Goal: Navigation & Orientation: Find specific page/section

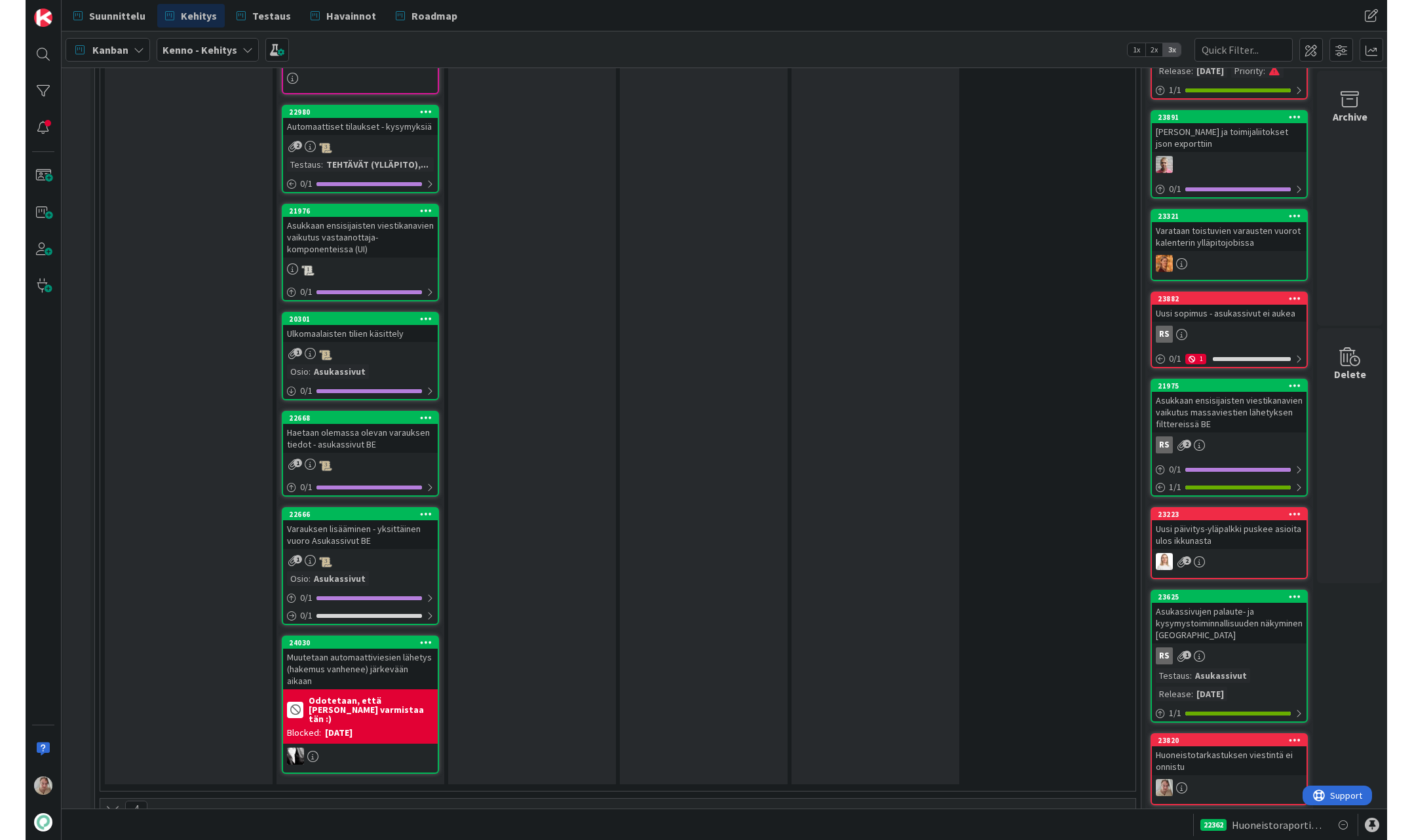
scroll to position [2344, 0]
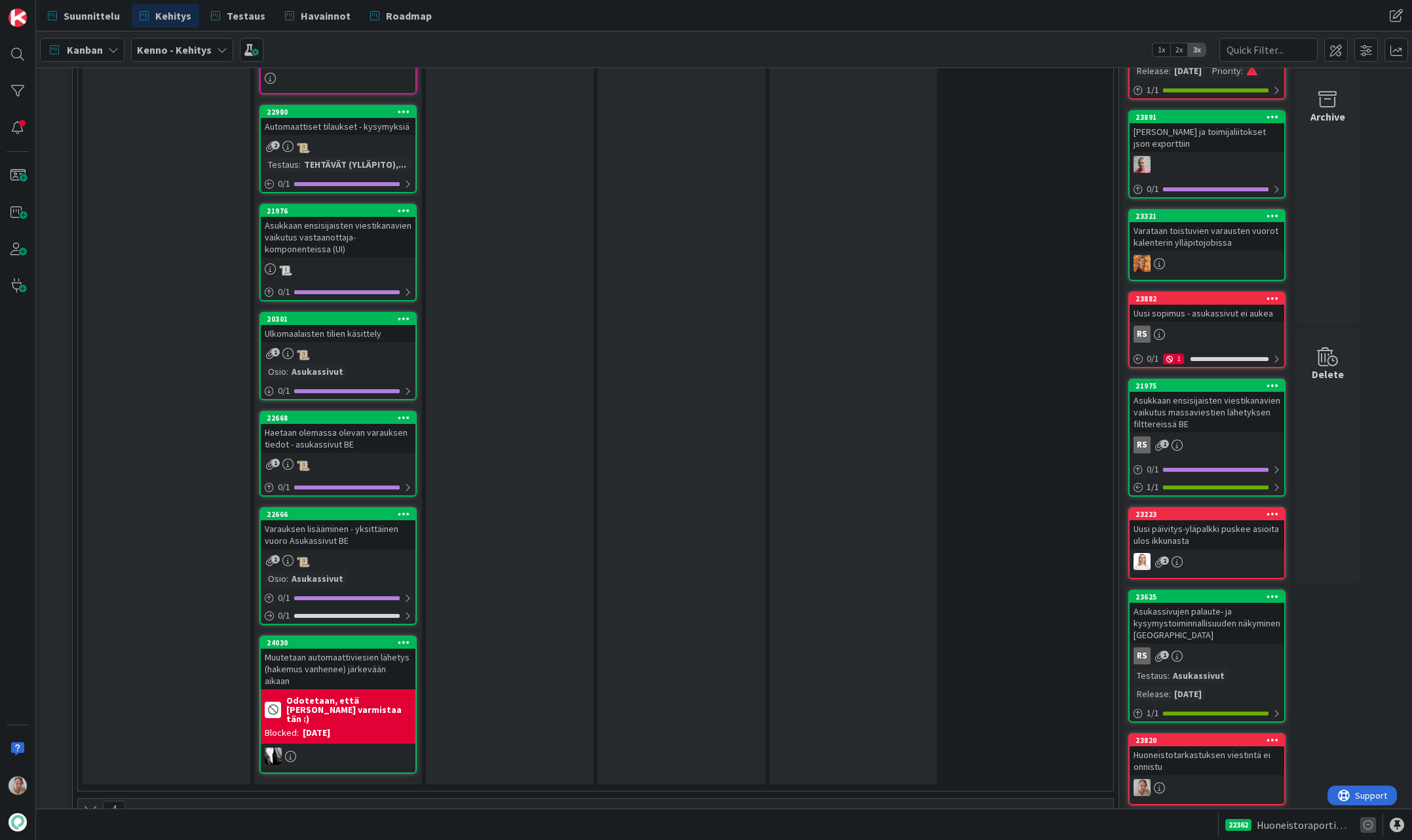
click at [1104, 825] on icon at bounding box center [1367, 824] width 16 height 16
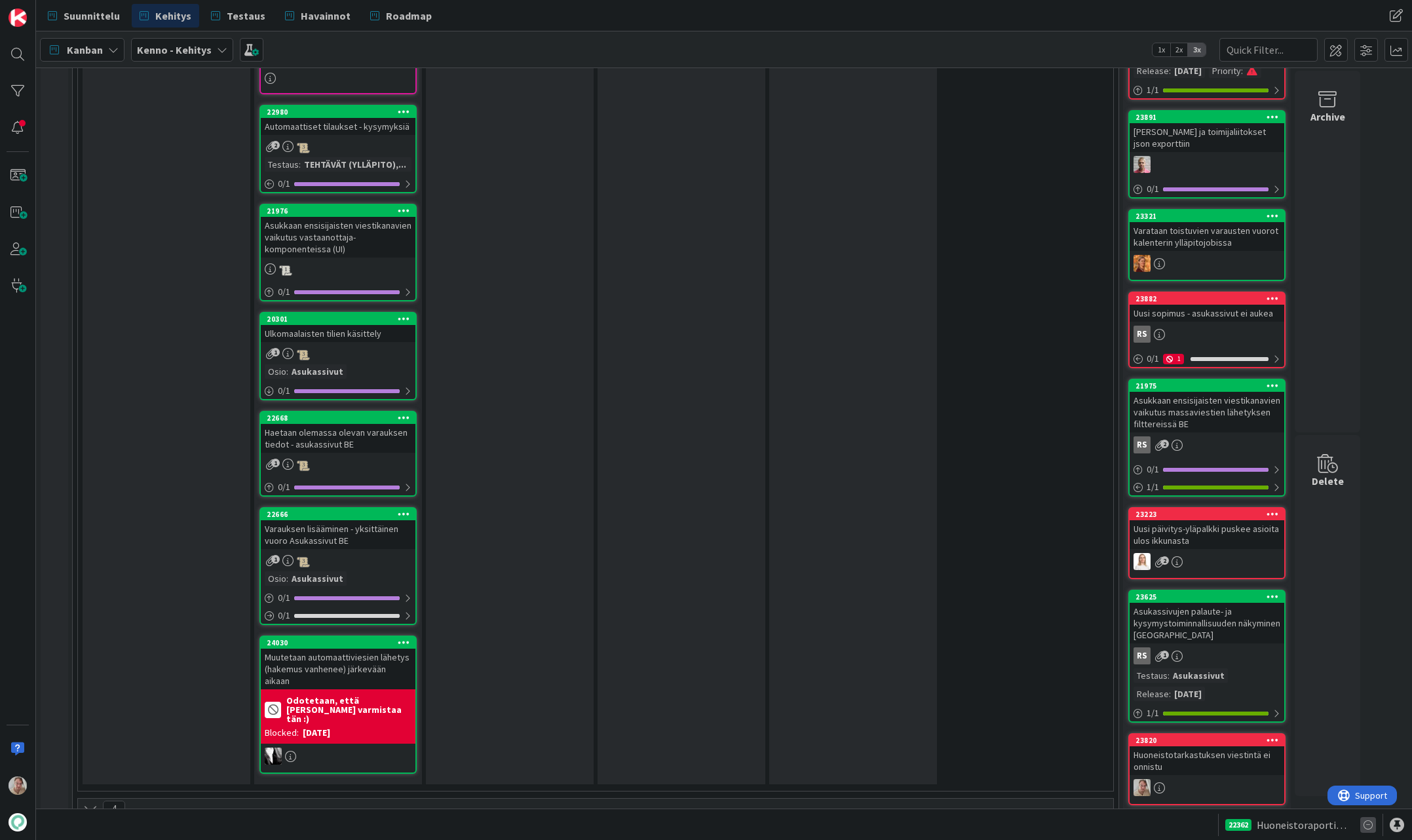
click at [1104, 825] on icon at bounding box center [1367, 824] width 16 height 16
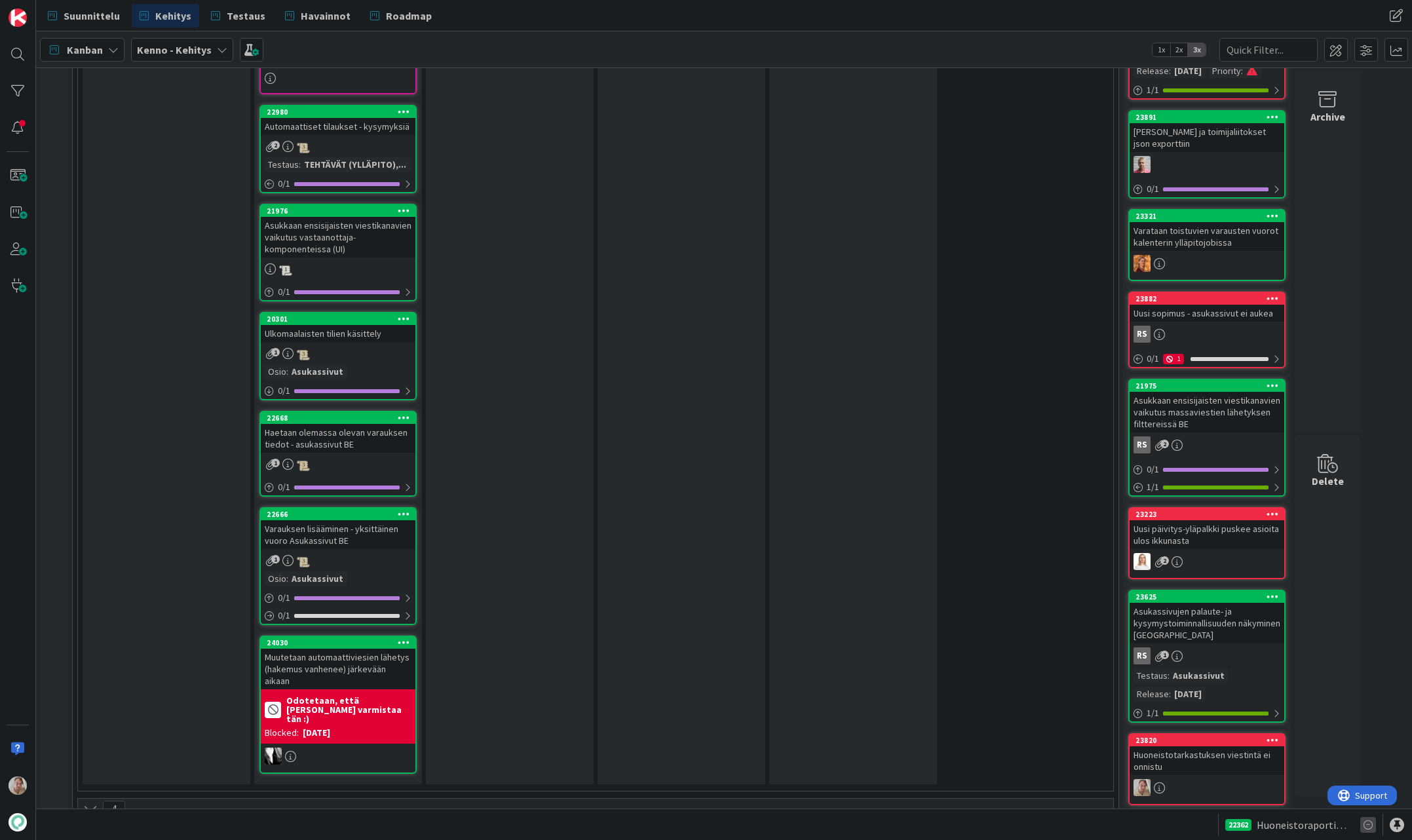
click at [1104, 825] on icon at bounding box center [1367, 824] width 16 height 16
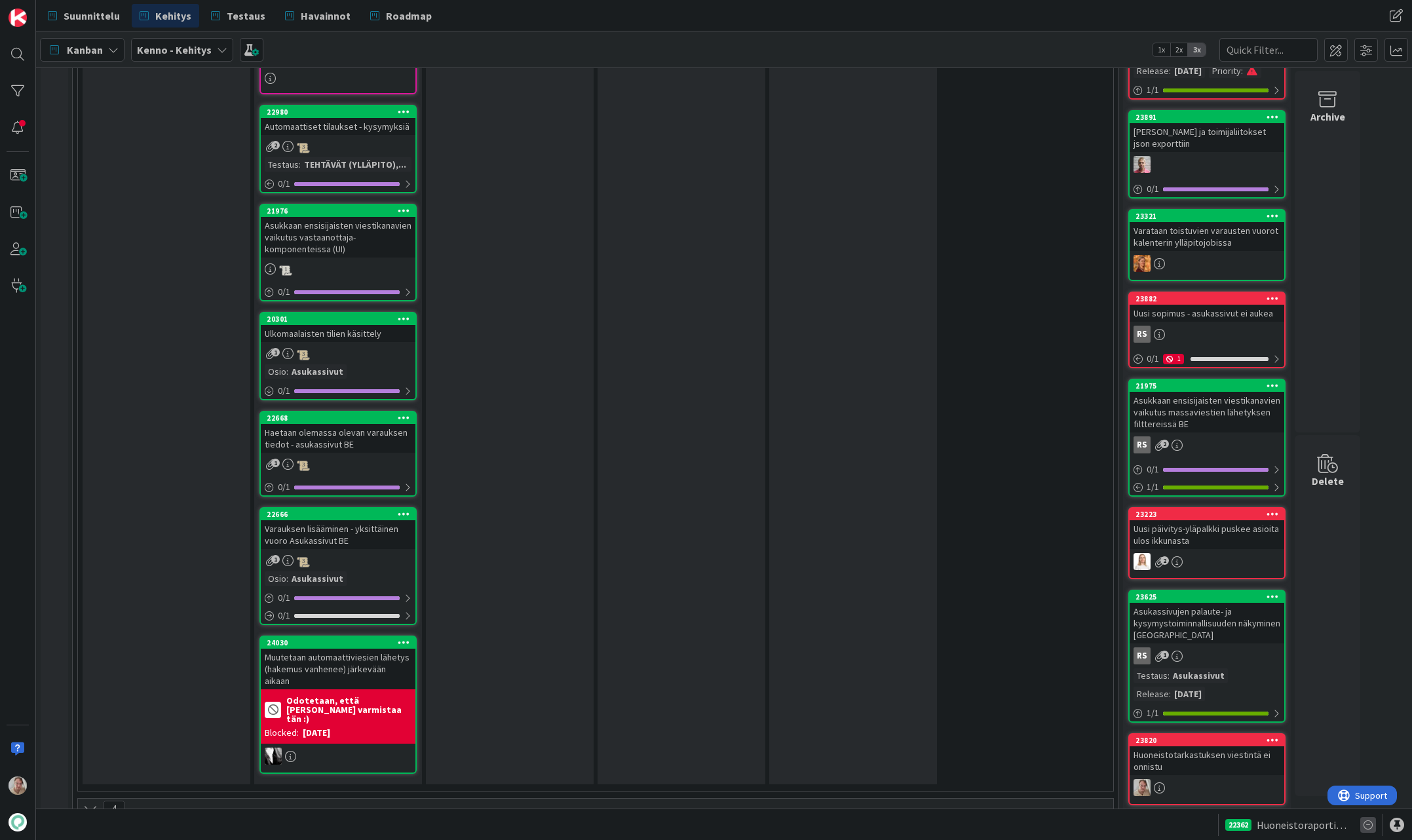
click at [1104, 825] on icon at bounding box center [1367, 824] width 16 height 16
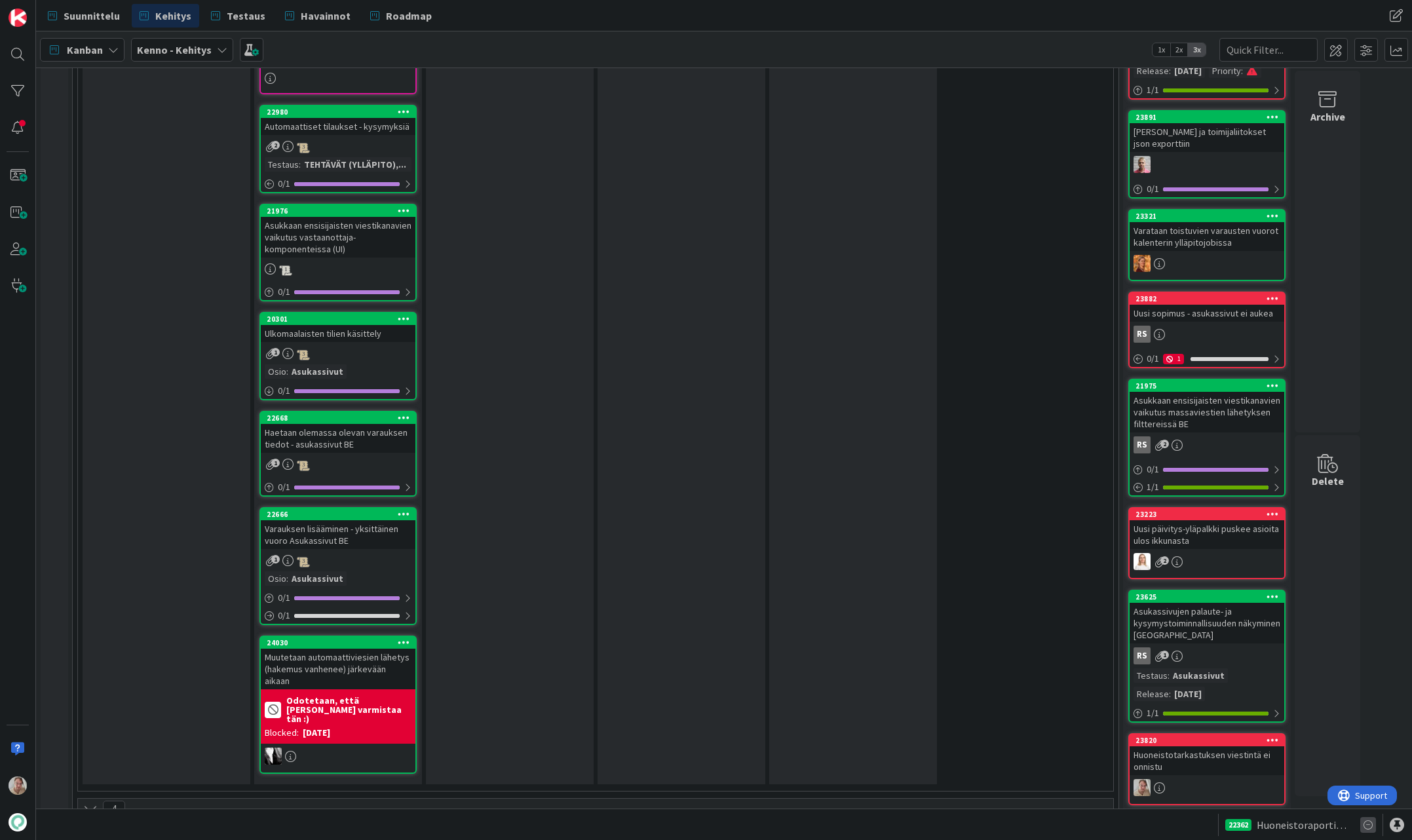
click at [1104, 825] on icon at bounding box center [1367, 824] width 16 height 16
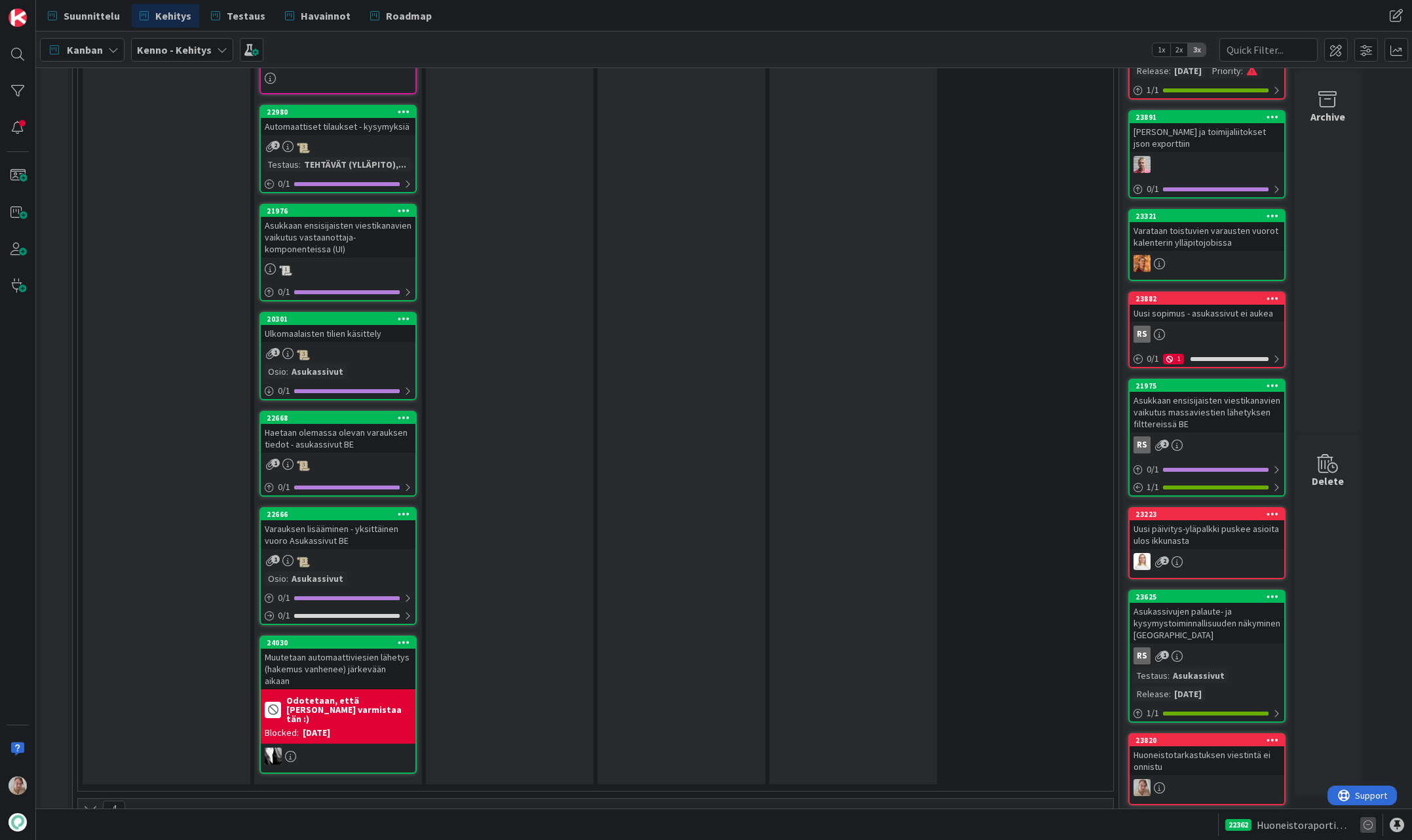
click at [1104, 825] on icon at bounding box center [1367, 824] width 16 height 16
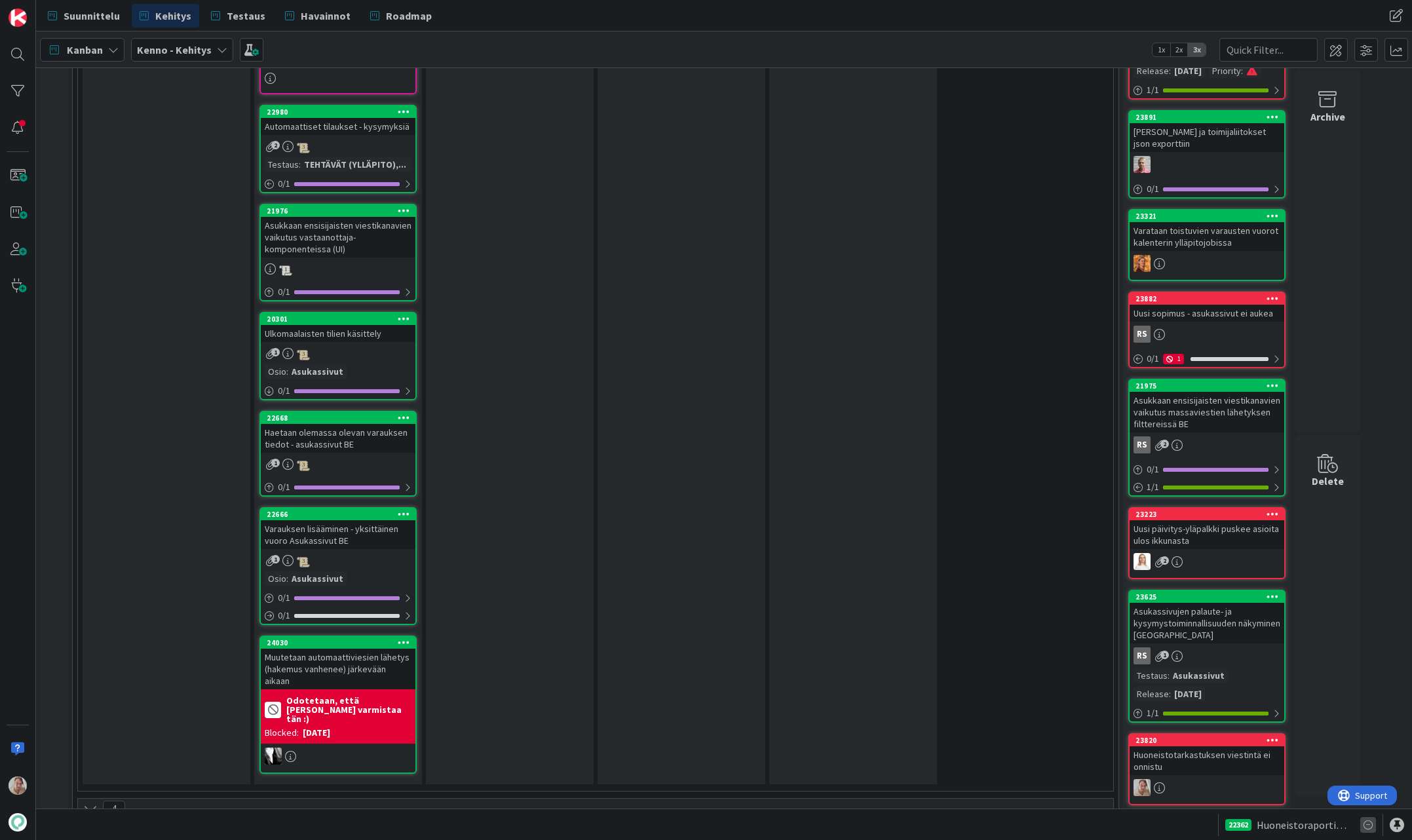
click at [1104, 825] on icon at bounding box center [1367, 824] width 16 height 16
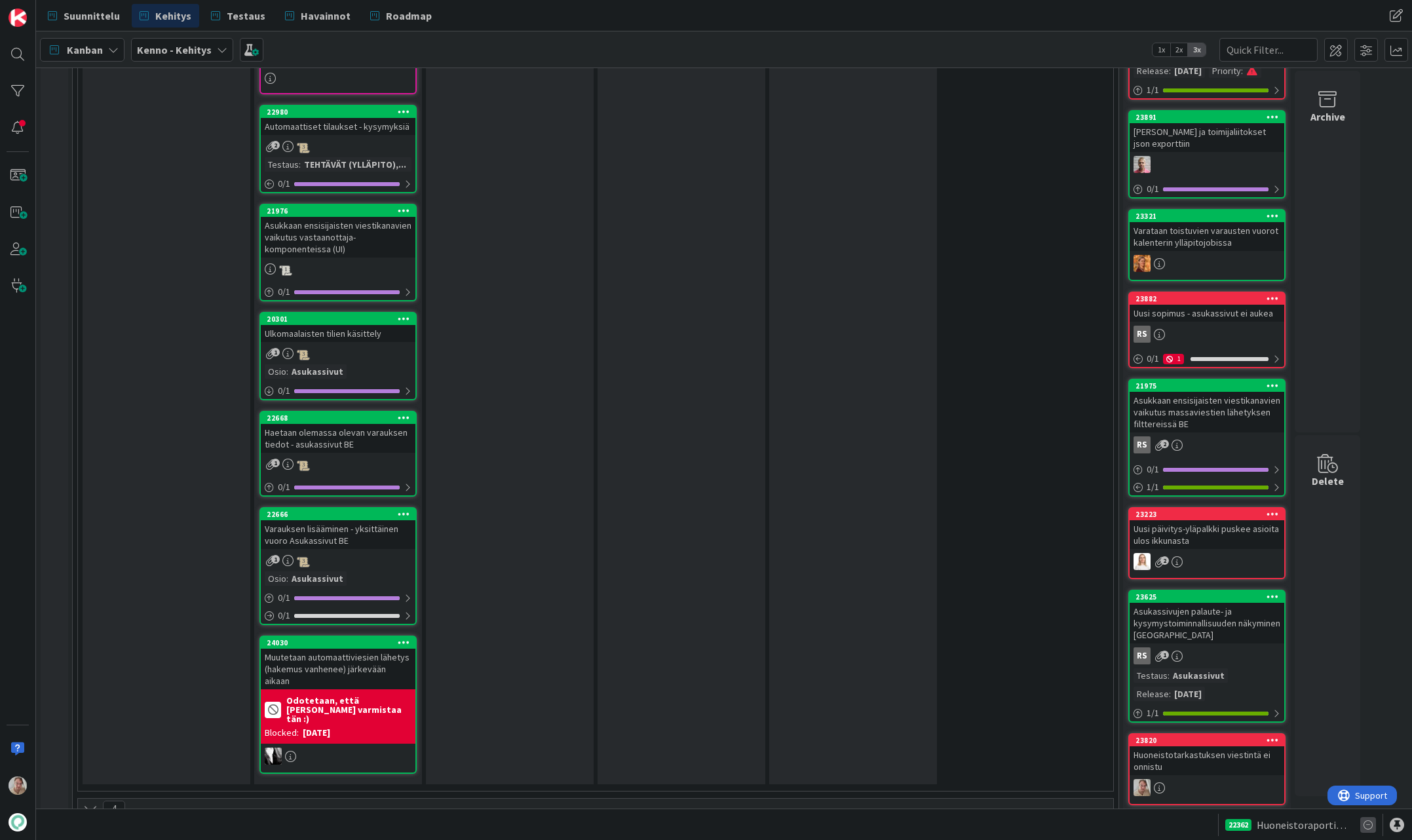
click at [1104, 825] on icon at bounding box center [1367, 824] width 16 height 16
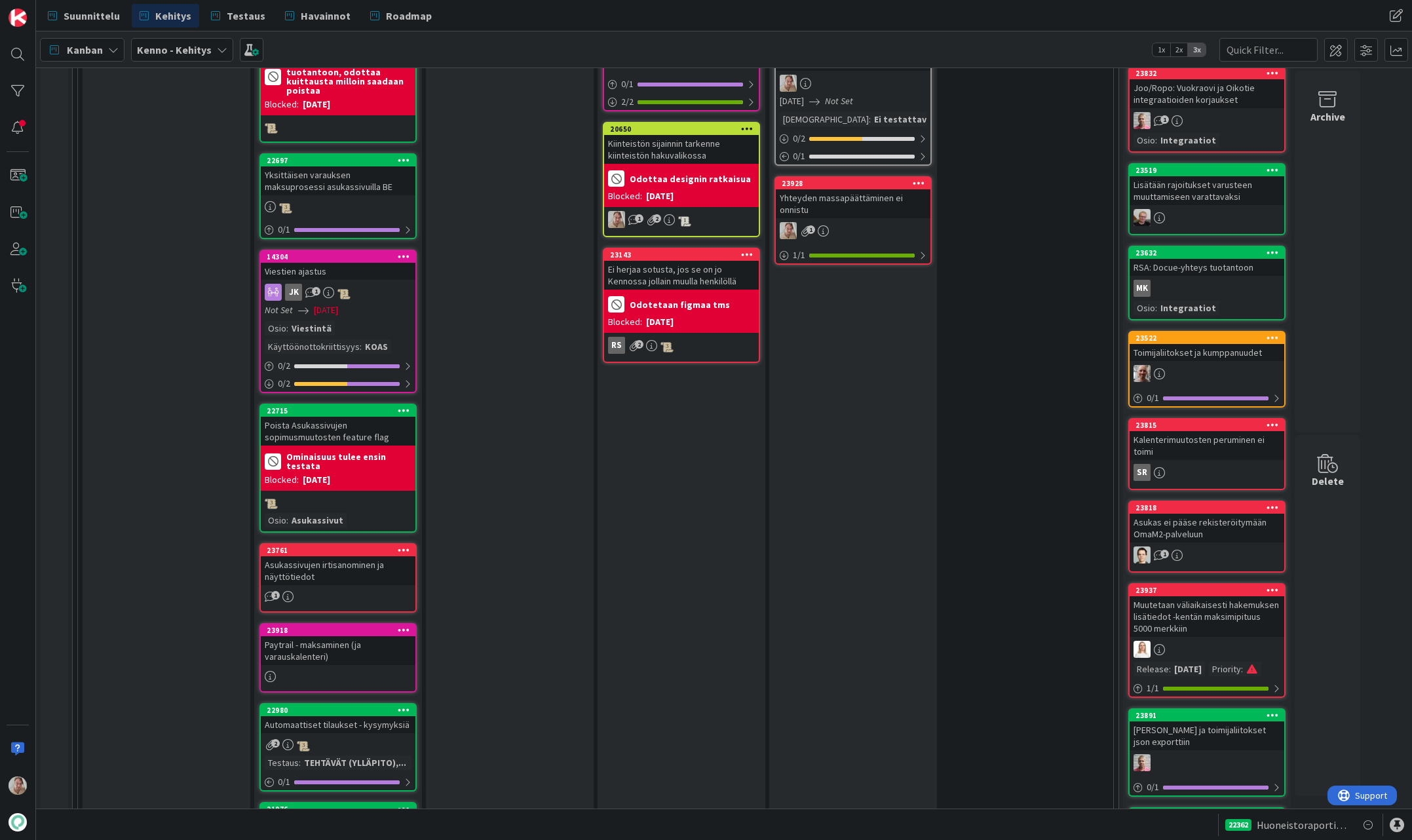
scroll to position [1613, 0]
